Goal: Find specific page/section: Find specific page/section

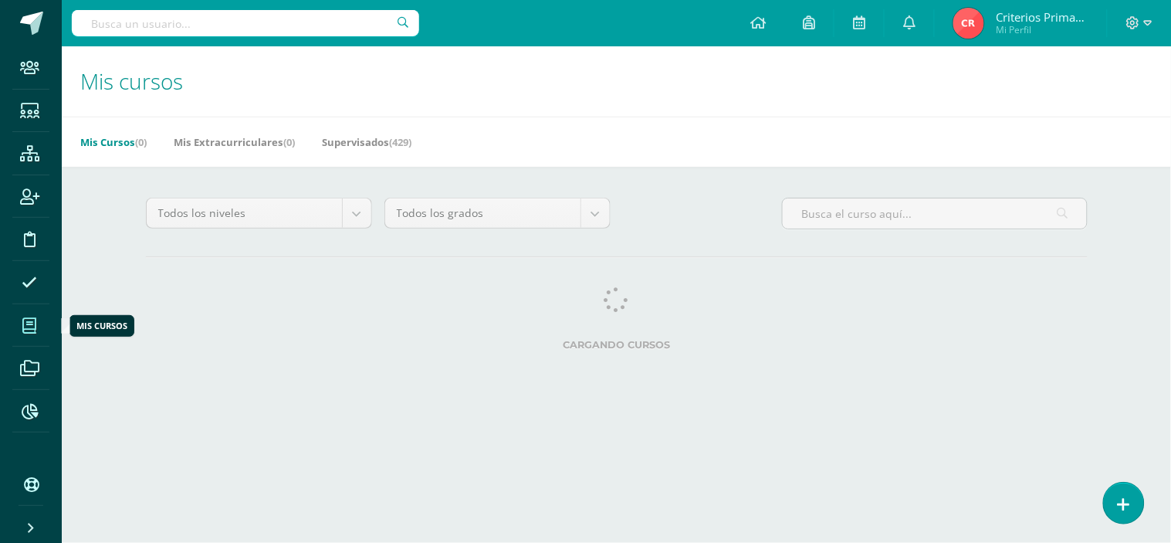
click at [26, 315] on span at bounding box center [29, 324] width 35 height 35
click at [35, 332] on icon at bounding box center [29, 325] width 14 height 15
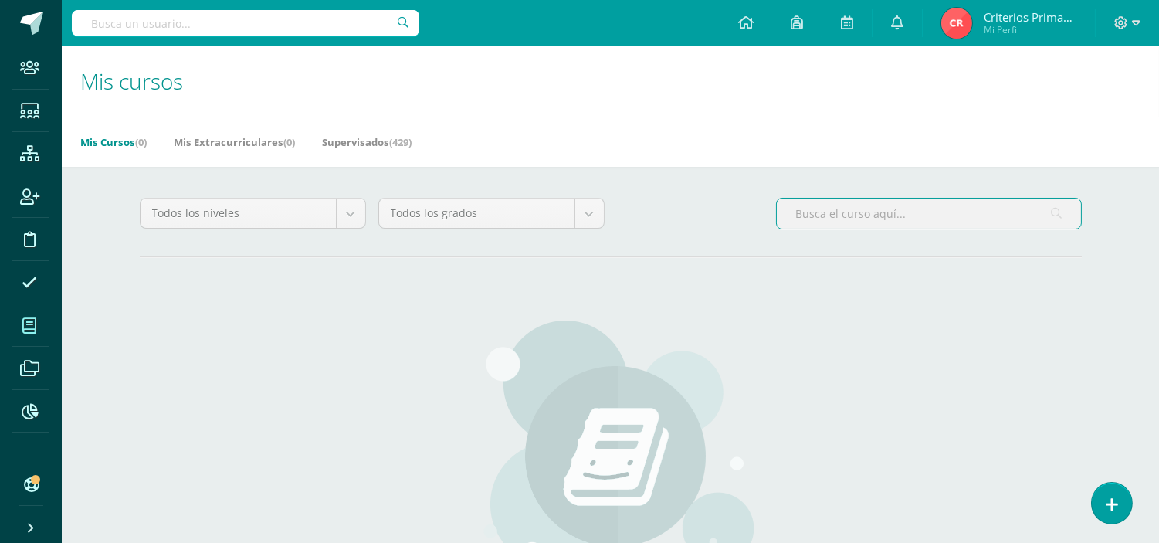
click at [821, 213] on input "text" at bounding box center [929, 213] width 304 height 30
click at [137, 20] on input "text" at bounding box center [245, 23] width 347 height 26
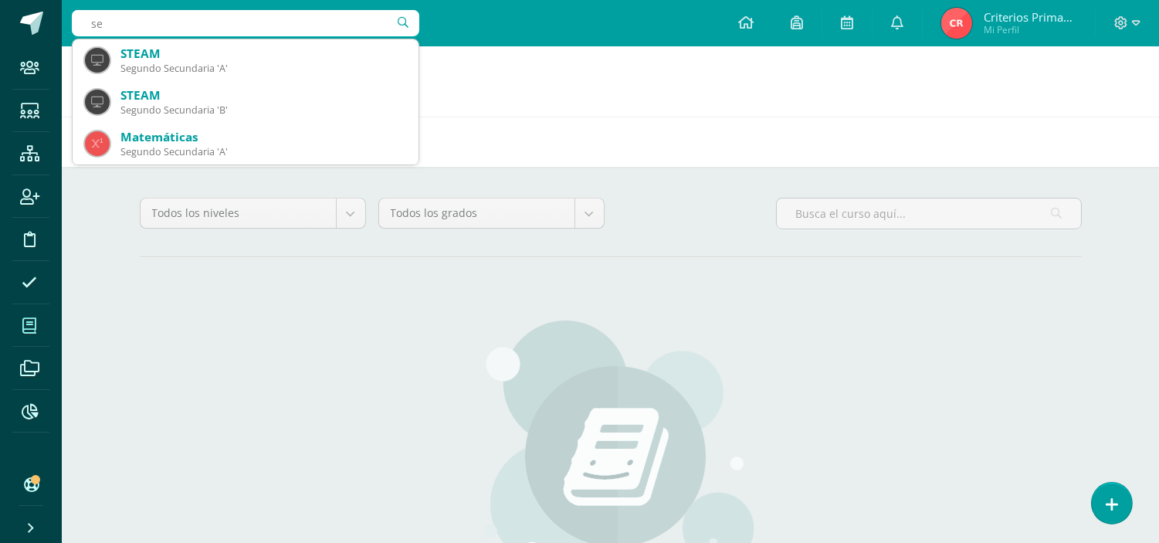
type input "s"
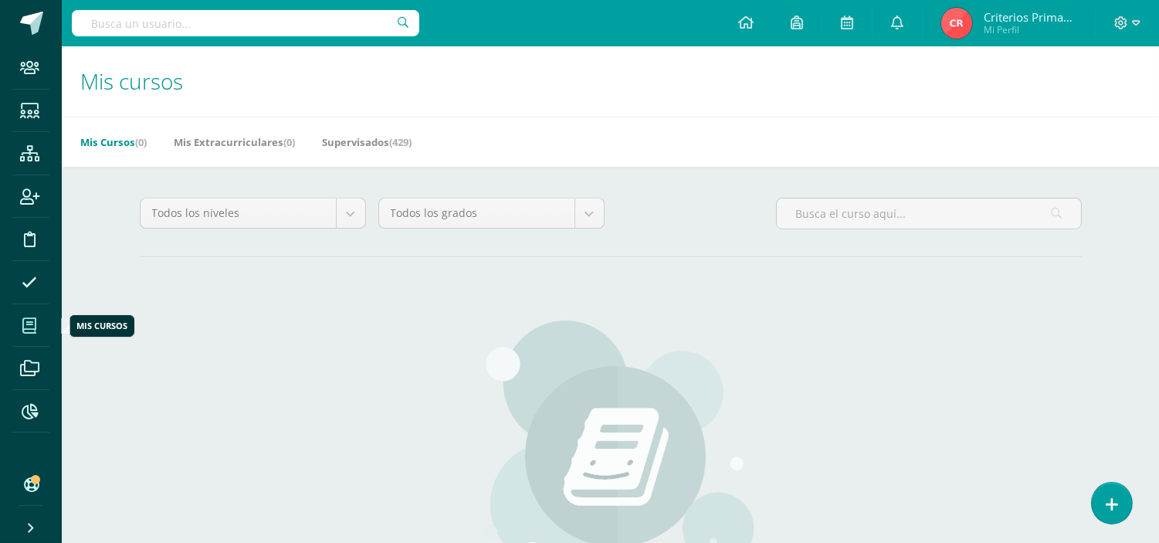
click at [22, 316] on span at bounding box center [29, 324] width 35 height 35
click at [144, 21] on input "text" at bounding box center [245, 23] width 347 height 26
type input "andrea"
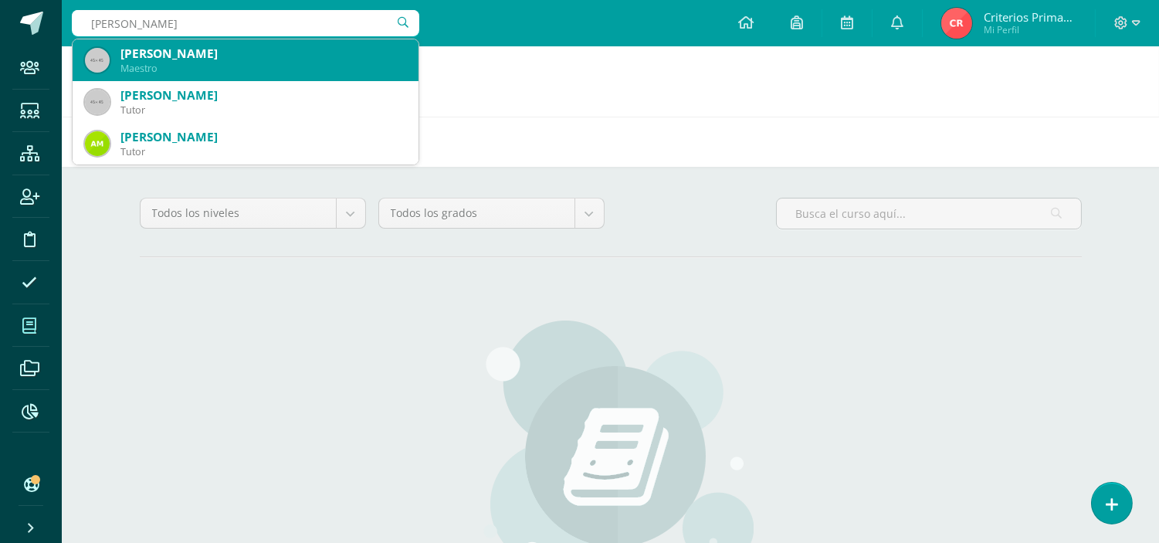
click at [120, 59] on div "[PERSON_NAME]" at bounding box center [263, 54] width 286 height 16
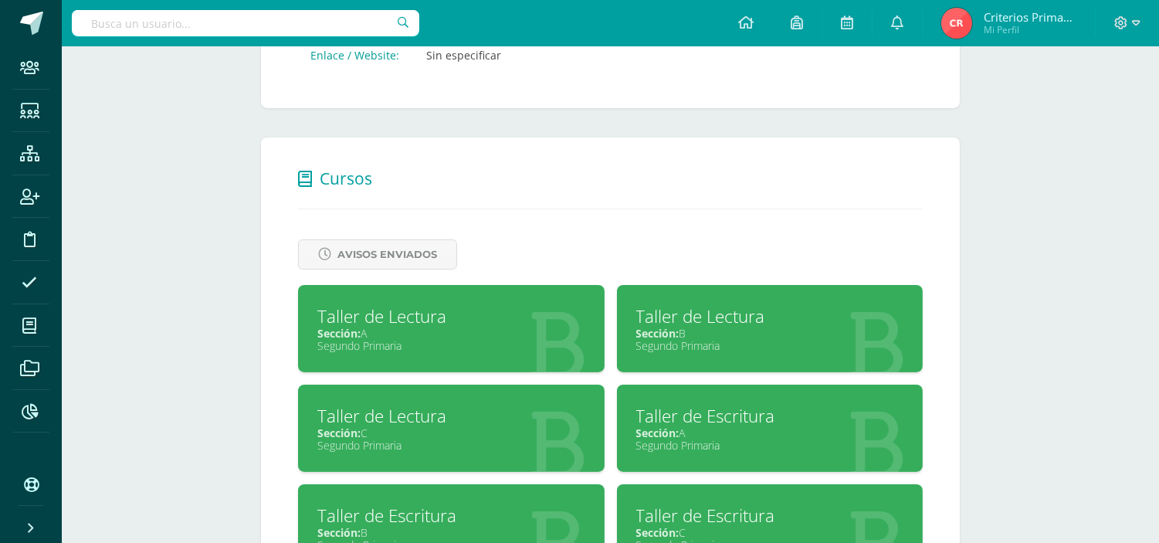
scroll to position [610, 0]
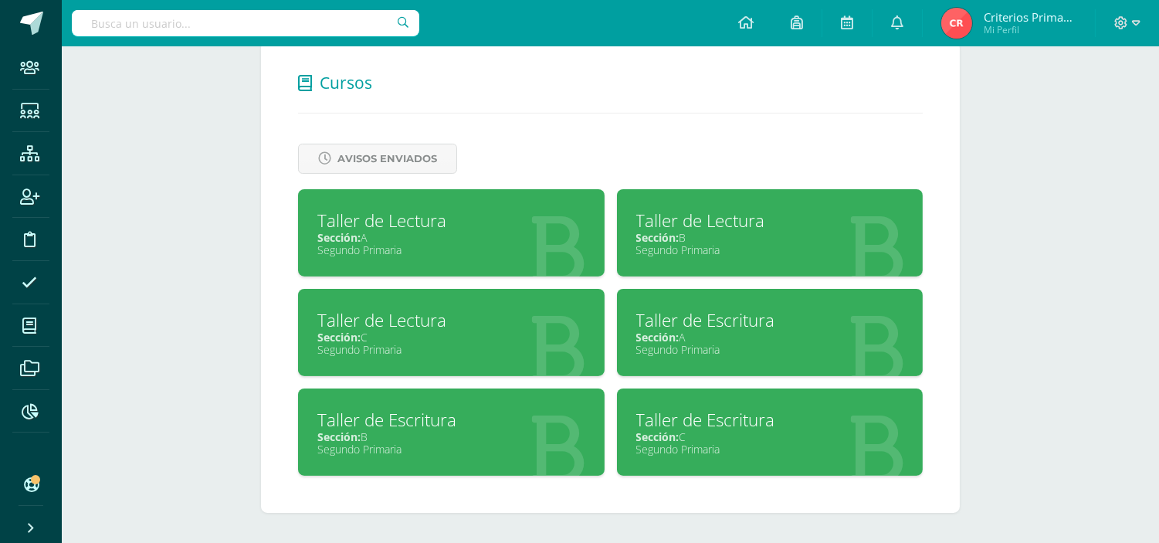
click at [404, 238] on div "Sección: A" at bounding box center [451, 237] width 268 height 15
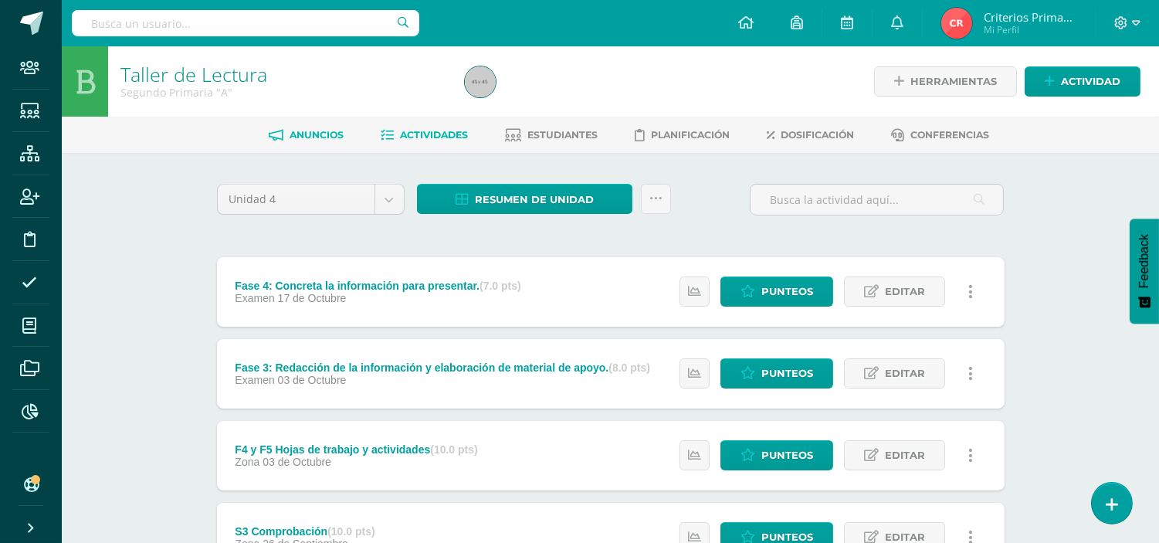
click at [313, 135] on span "Anuncios" at bounding box center [316, 135] width 54 height 12
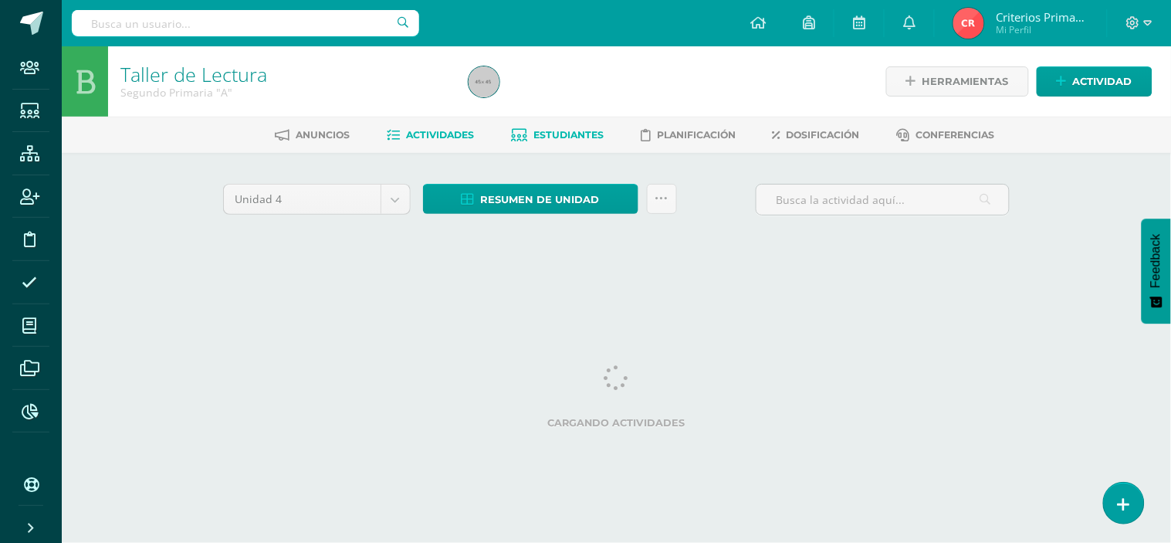
click at [570, 139] on span "Estudiantes" at bounding box center [568, 135] width 70 height 12
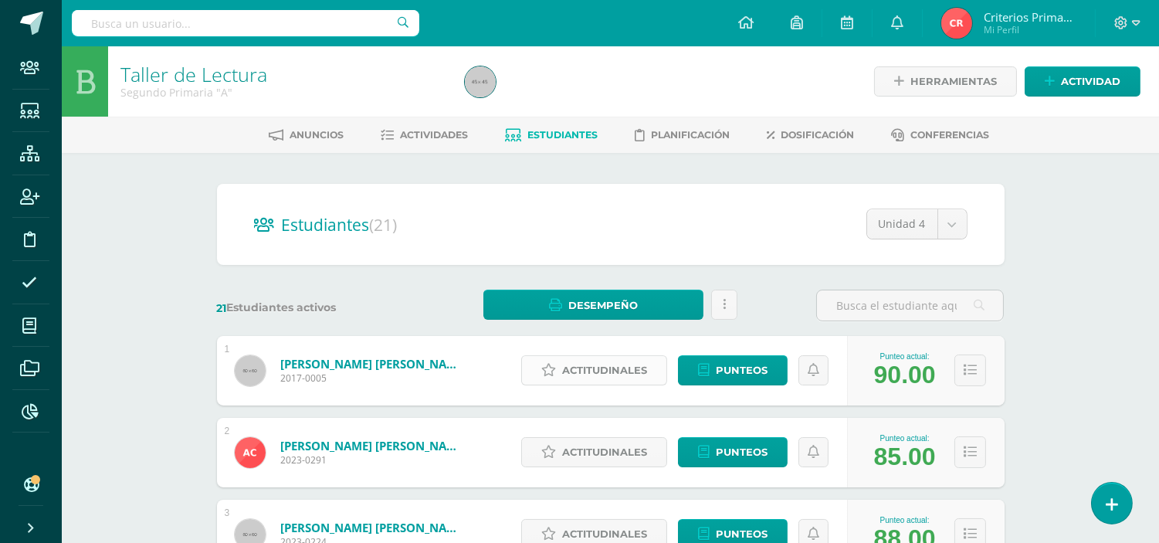
click at [611, 366] on span "Actitudinales" at bounding box center [604, 370] width 85 height 29
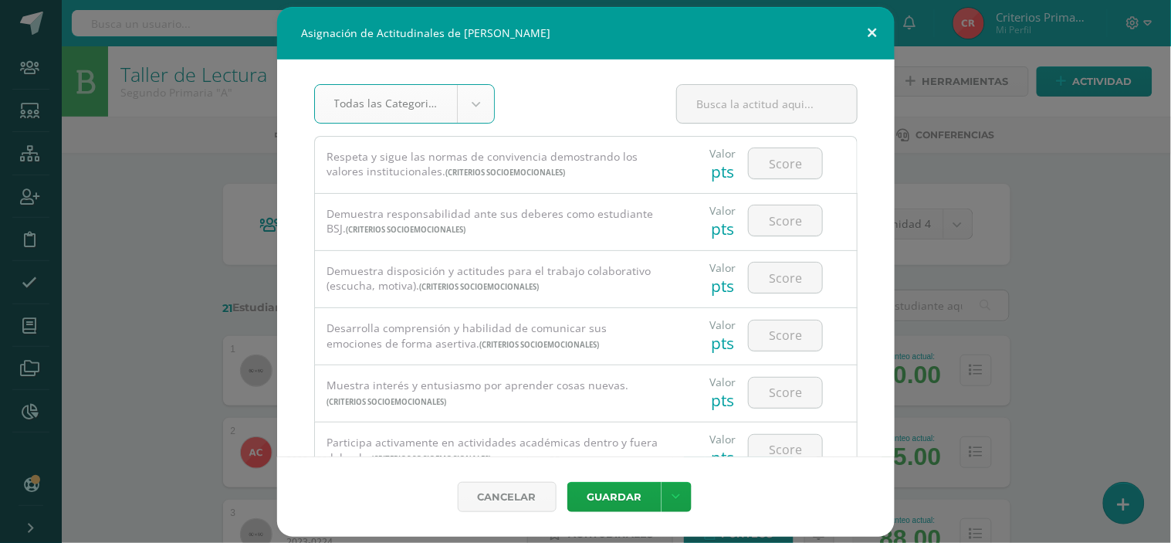
click at [868, 29] on button at bounding box center [873, 33] width 44 height 52
